Goal: Task Accomplishment & Management: Use online tool/utility

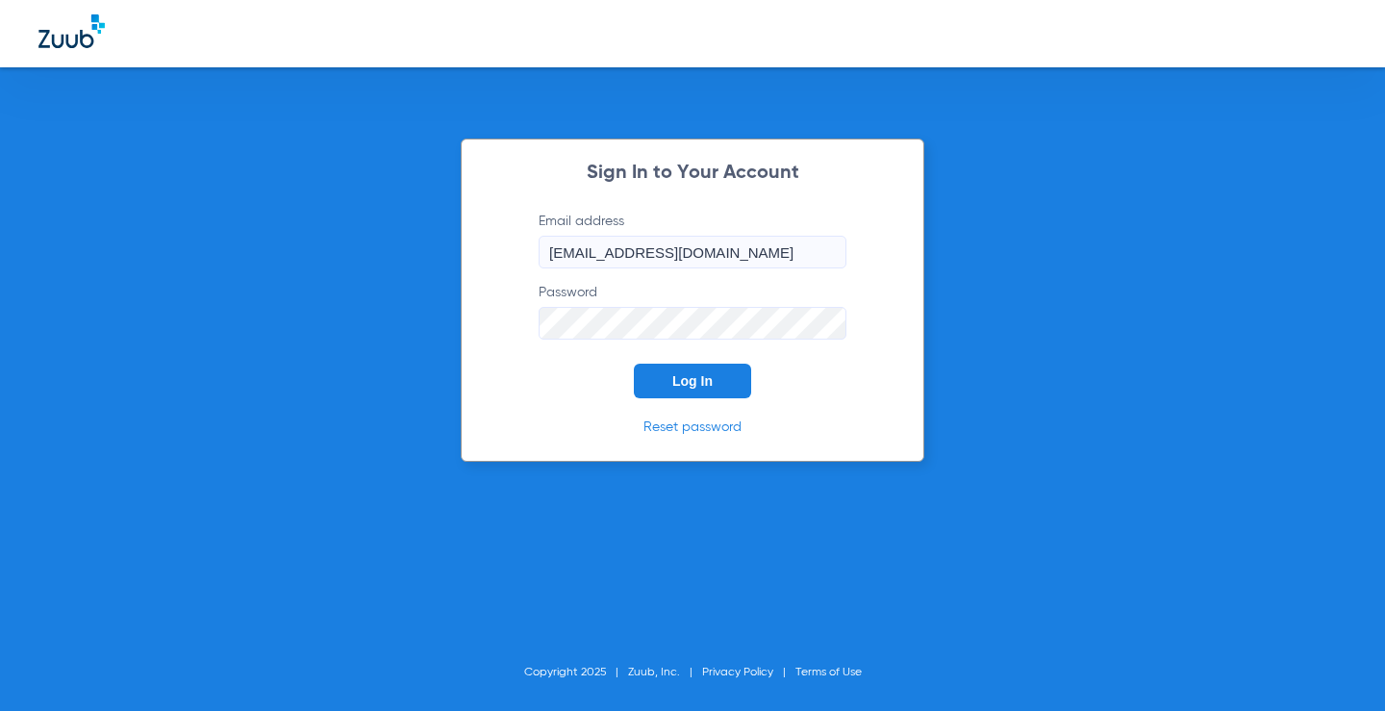
click at [716, 383] on button "Log In" at bounding box center [692, 381] width 117 height 35
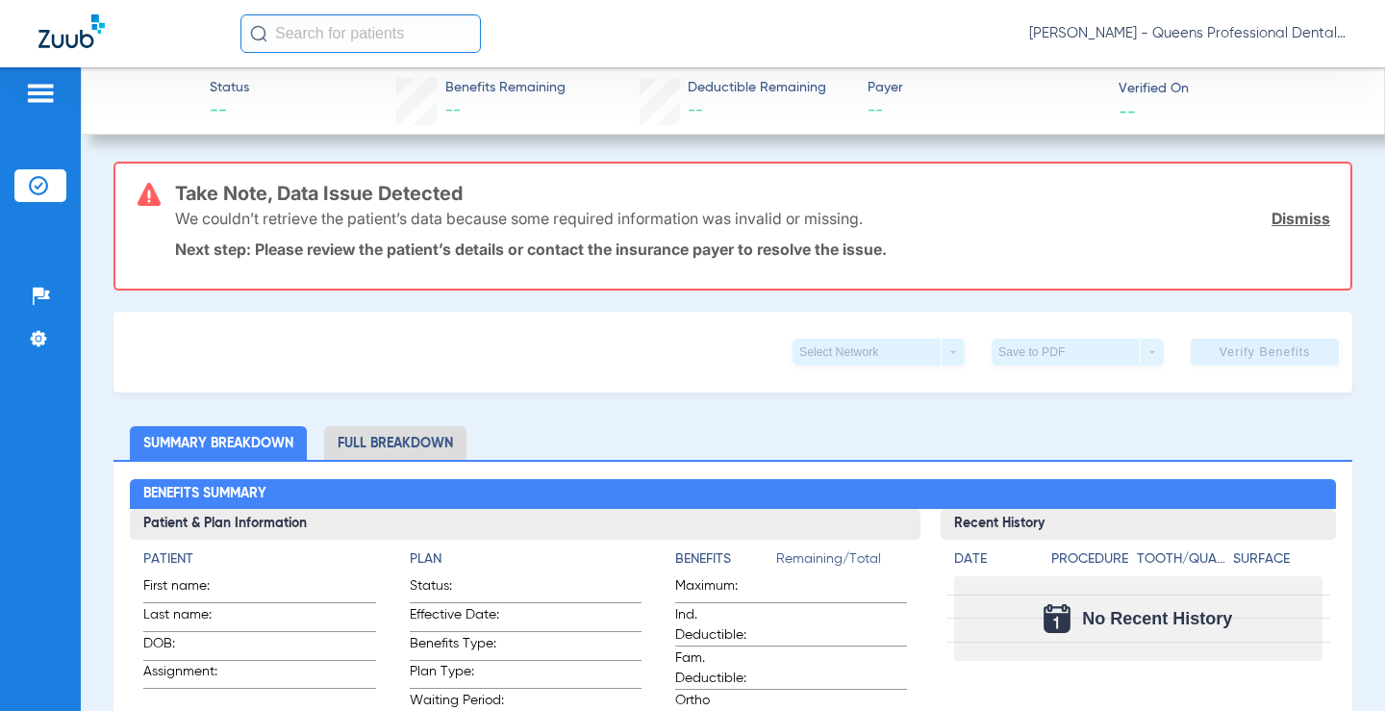
click at [36, 95] on img at bounding box center [40, 93] width 31 height 23
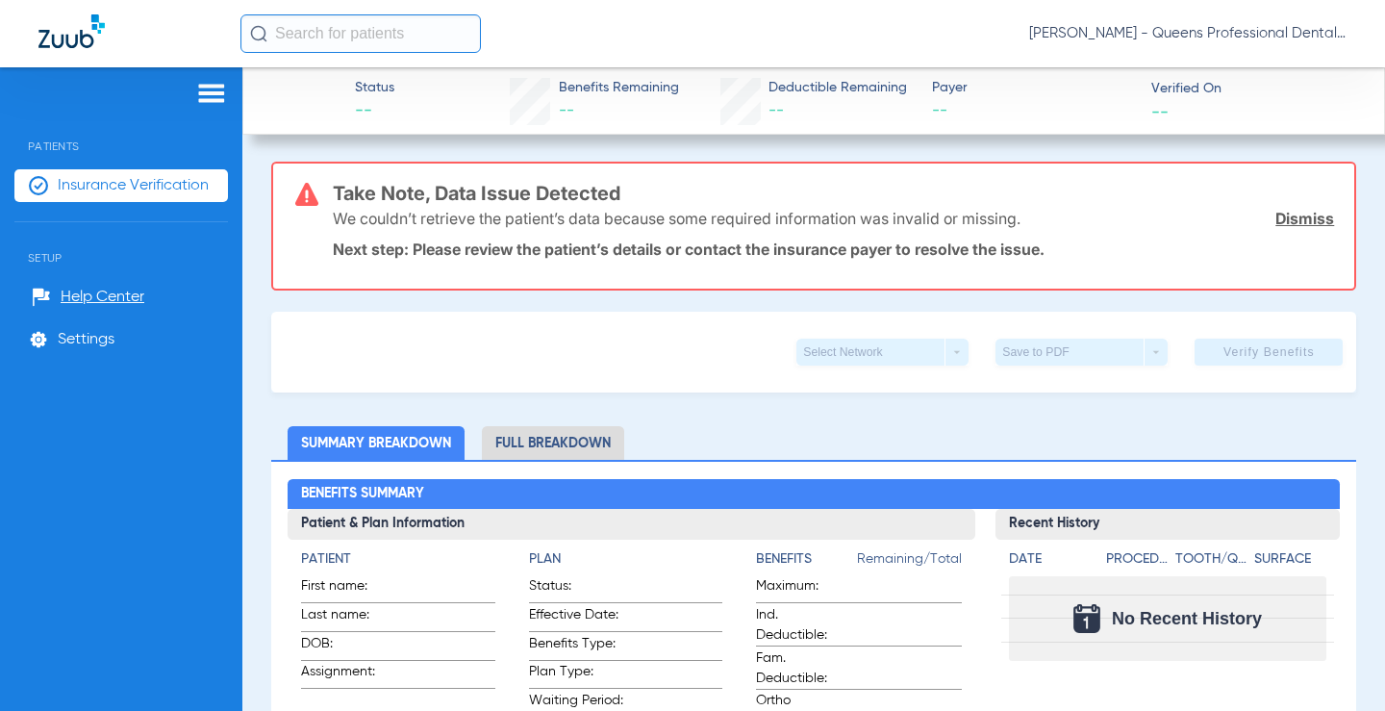
click at [145, 192] on span "Insurance Verification" at bounding box center [133, 185] width 151 height 19
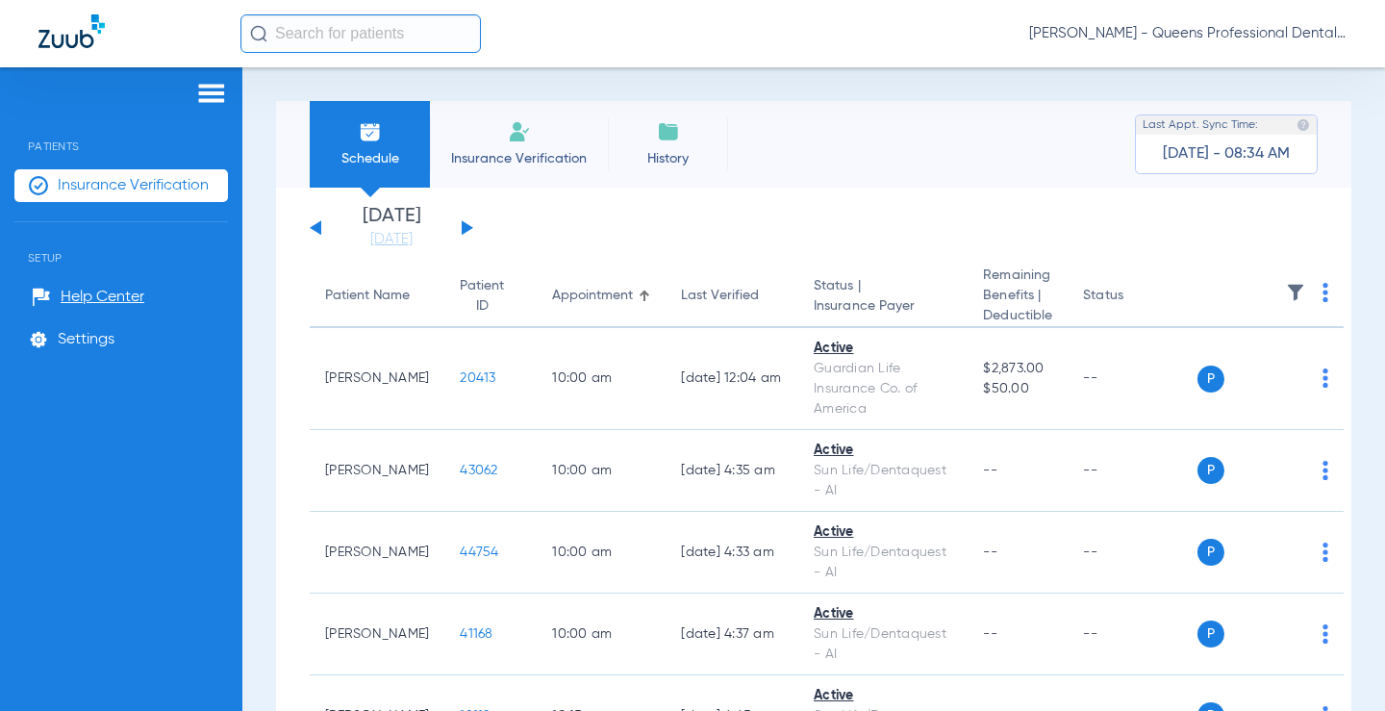
click at [1339, 291] on th at bounding box center [1270, 296] width 146 height 63
click at [1328, 293] on img at bounding box center [1325, 292] width 6 height 19
click at [1239, 373] on span "Verify All" at bounding box center [1263, 369] width 115 height 13
